Goal: Information Seeking & Learning: Learn about a topic

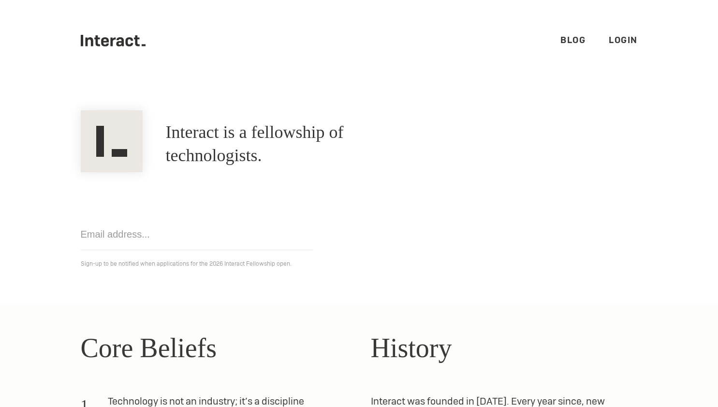
drag, startPoint x: 336, startPoint y: 210, endPoint x: 384, endPoint y: 220, distance: 48.9
click at [384, 220] on div "Get notified Sign-up to be notified when applications for the 2026 Interact Fel…" at bounding box center [359, 220] width 580 height 97
click at [626, 39] on link "Login" at bounding box center [623, 39] width 29 height 11
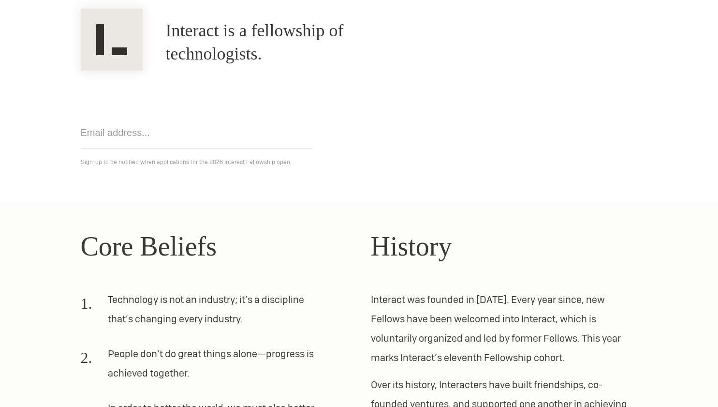
scroll to position [281, 0]
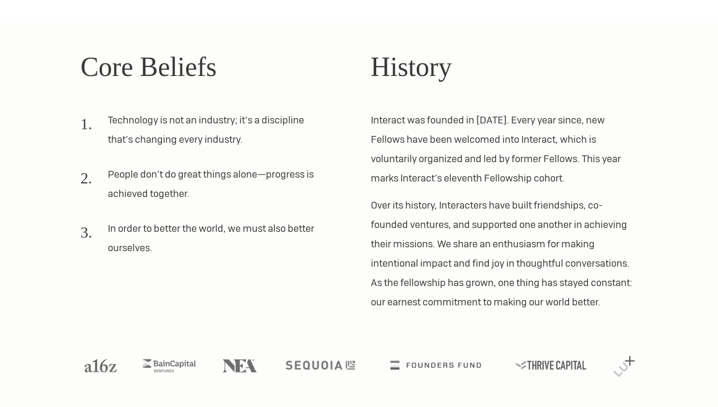
click at [477, 251] on p "Over its history, Interacters have built friendships, co-founded ventures, and …" at bounding box center [504, 253] width 267 height 116
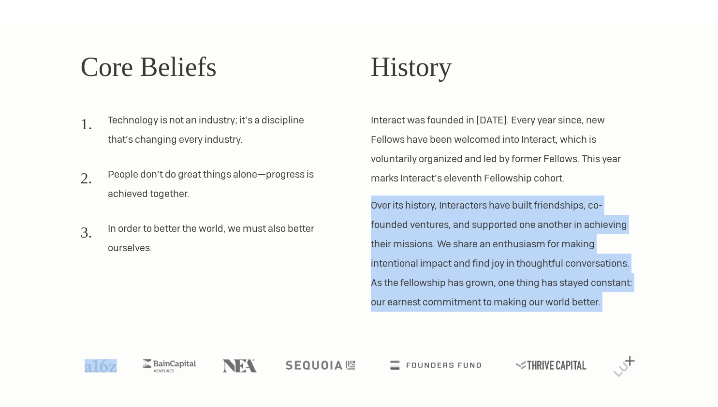
click at [477, 251] on p "Over its history, Interacters have built friendships, co-founded ventures, and …" at bounding box center [504, 253] width 267 height 116
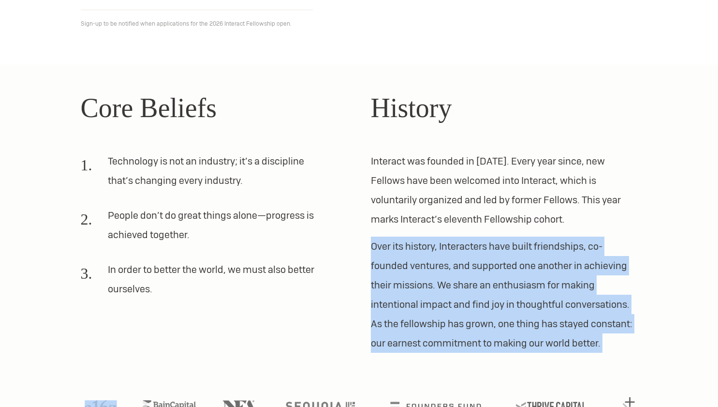
scroll to position [238, 0]
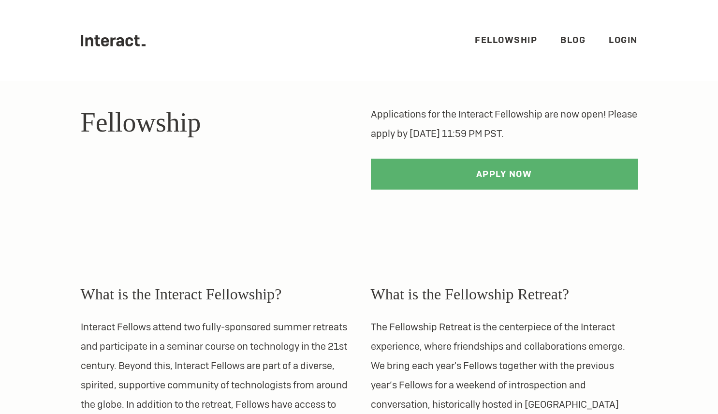
click at [502, 39] on link "Fellowship" at bounding box center [506, 39] width 62 height 11
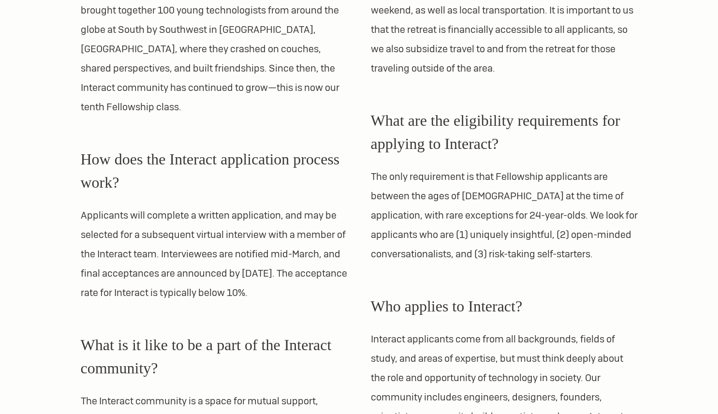
scroll to position [631, 0]
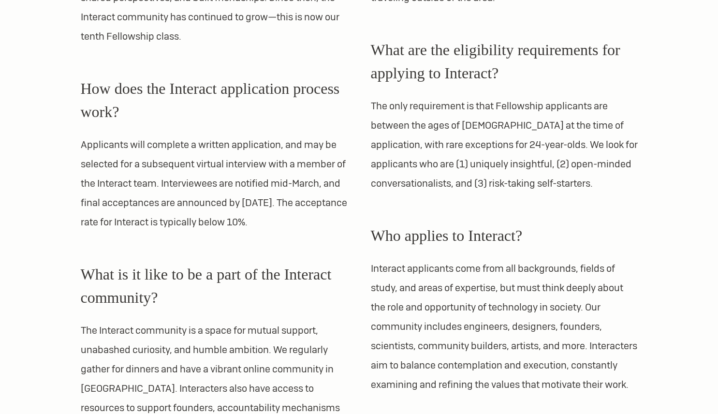
click at [505, 146] on p "The only requirement is that Fellowship applicants are between the ages of [DEM…" at bounding box center [504, 144] width 267 height 97
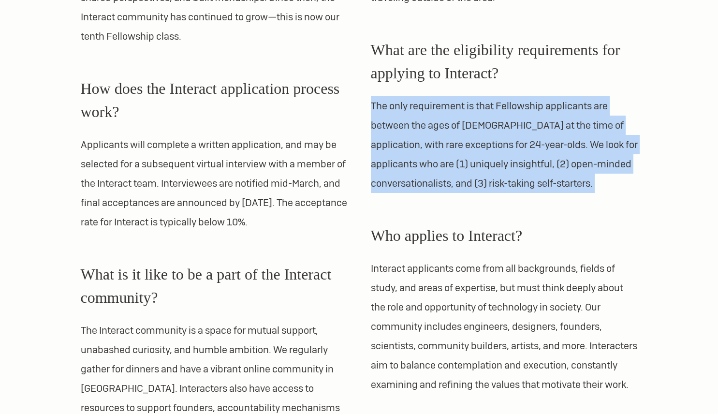
click at [505, 146] on p "The only requirement is that Fellowship applicants are between the ages of [DEM…" at bounding box center [504, 144] width 267 height 97
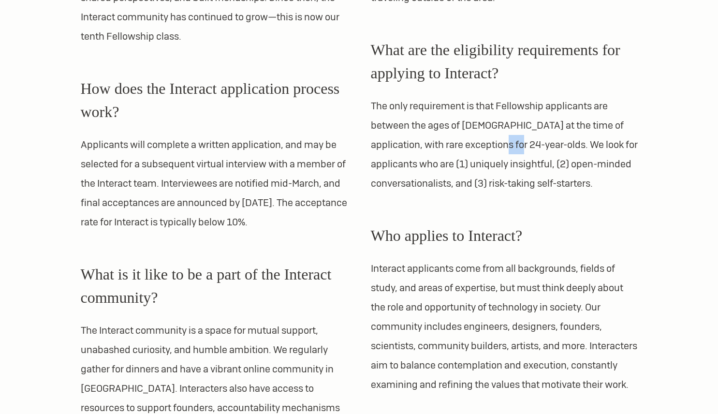
click at [505, 146] on p "The only requirement is that Fellowship applicants are between the ages of [DEM…" at bounding box center [504, 144] width 267 height 97
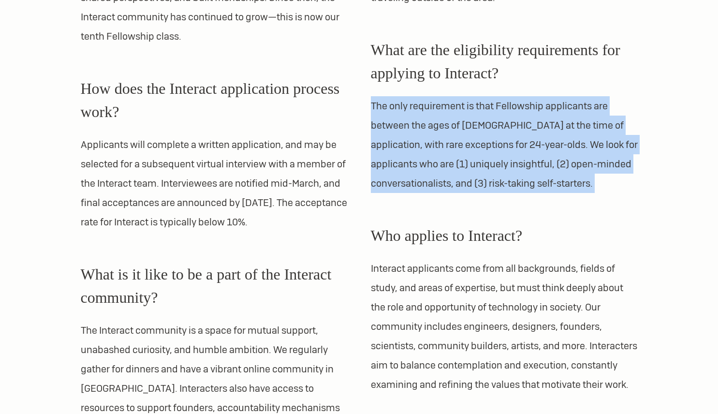
click at [505, 146] on p "The only requirement is that Fellowship applicants are between the ages of [DEM…" at bounding box center [504, 144] width 267 height 97
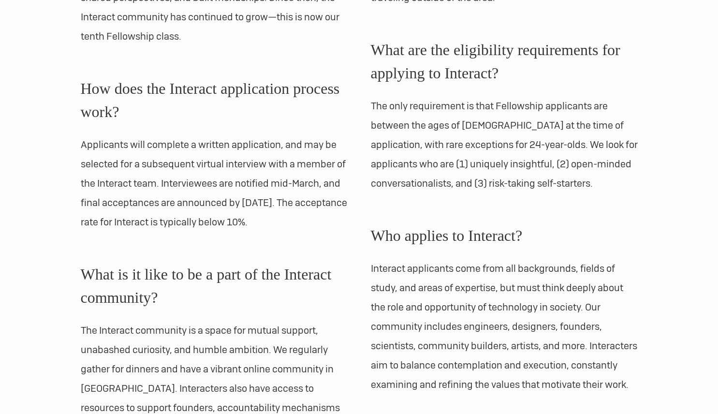
click at [509, 150] on p "The only requirement is that Fellowship applicants are between the ages of [DEM…" at bounding box center [504, 144] width 267 height 97
click at [522, 145] on p "The only requirement is that Fellowship applicants are between the ages of [DEM…" at bounding box center [504, 144] width 267 height 97
click at [444, 146] on p "The only requirement is that Fellowship applicants are between the ages of [DEM…" at bounding box center [504, 144] width 267 height 97
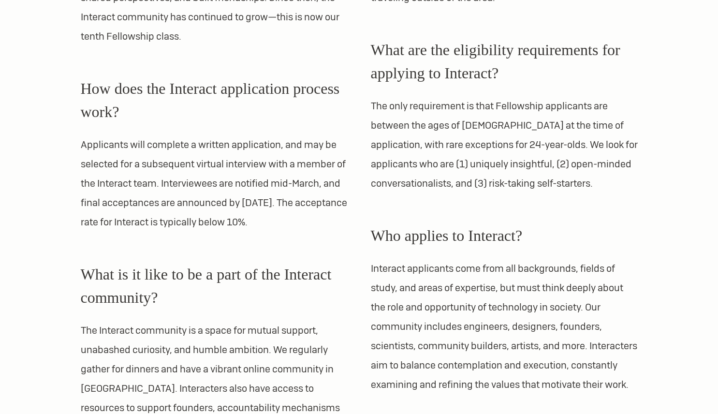
click at [482, 131] on p "The only requirement is that Fellowship applicants are between the ages of [DEM…" at bounding box center [504, 144] width 267 height 97
click at [479, 148] on p "The only requirement is that Fellowship applicants are between the ages of [DEM…" at bounding box center [504, 144] width 267 height 97
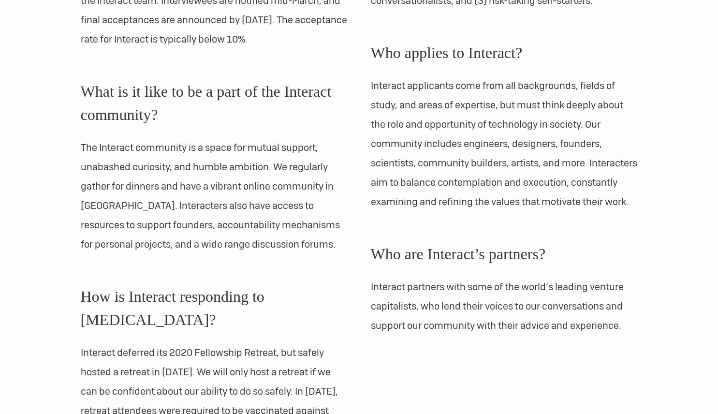
scroll to position [931, 0]
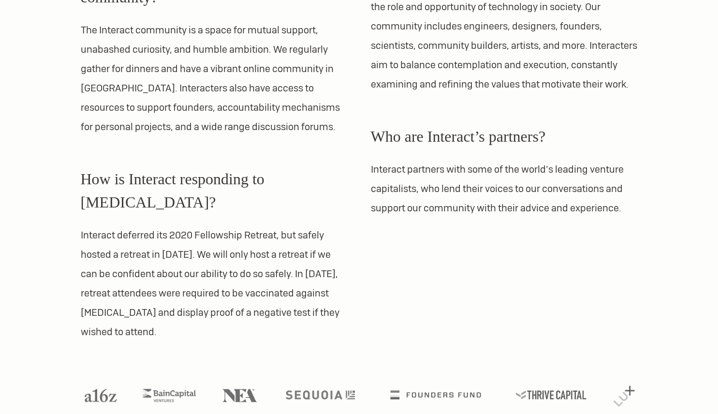
click at [467, 210] on p "Interact partners with some of the world’s leading venture capitalists, who len…" at bounding box center [504, 189] width 267 height 58
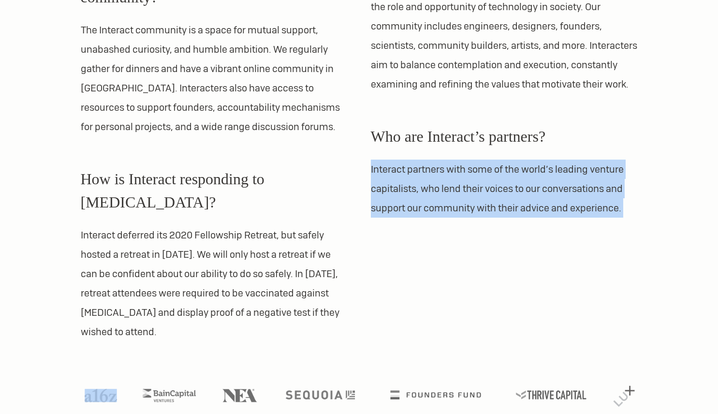
click at [468, 210] on p "Interact partners with some of the world’s leading venture capitalists, who len…" at bounding box center [504, 189] width 267 height 58
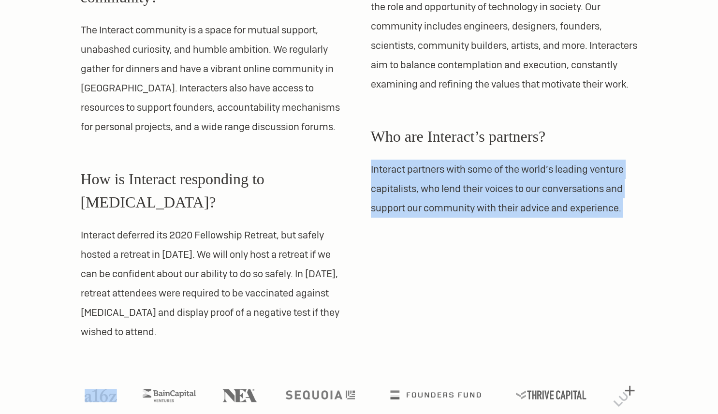
click at [347, 264] on p "Interact deferred its 2020 Fellowship Retreat, but safely hosted a retreat in […" at bounding box center [214, 283] width 267 height 116
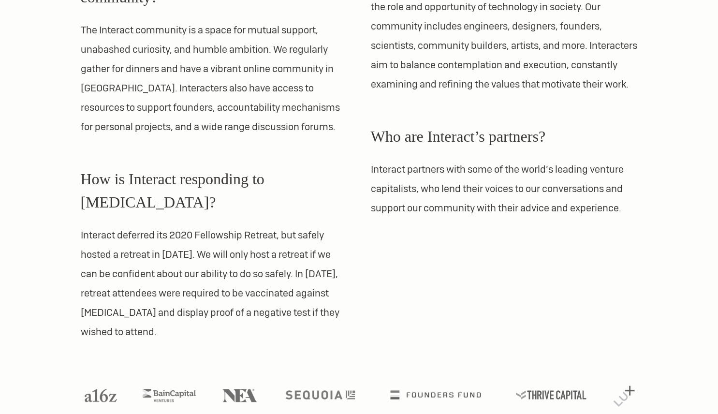
click at [347, 264] on p "Interact deferred its 2020 Fellowship Retreat, but safely hosted a retreat in […" at bounding box center [214, 283] width 267 height 116
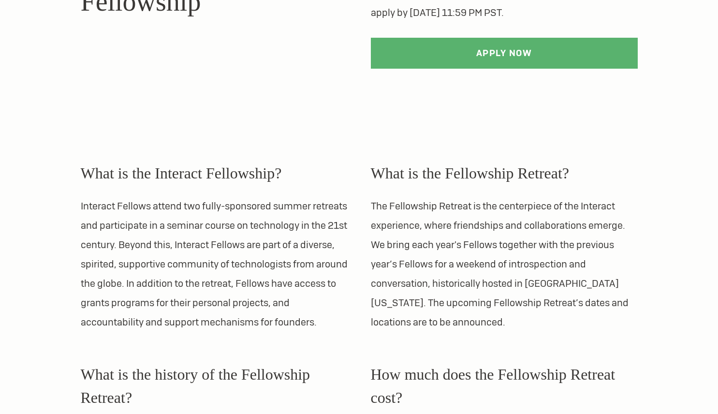
scroll to position [0, 0]
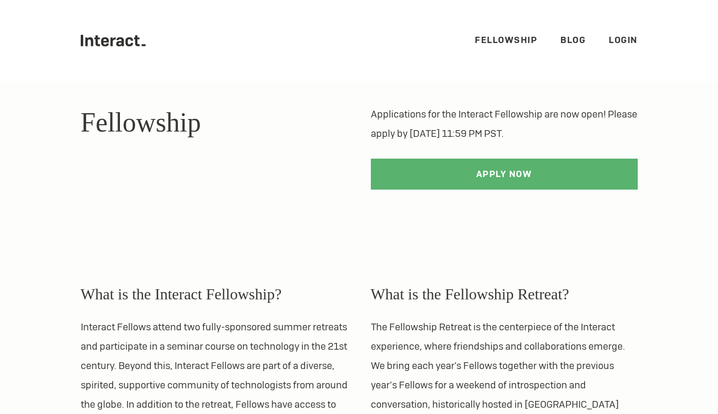
click at [419, 409] on p "The Fellowship Retreat is the centerpiece of the Interact experience, where fri…" at bounding box center [504, 384] width 267 height 135
click at [412, 341] on p "The Fellowship Retreat is the centerpiece of the Interact experience, where fri…" at bounding box center [504, 384] width 267 height 135
click at [266, 349] on p "Interact Fellows attend two fully-sponsored summer retreats and participate in …" at bounding box center [214, 384] width 267 height 135
click at [568, 38] on link "Blog" at bounding box center [572, 39] width 25 height 11
